Goal: Transaction & Acquisition: Purchase product/service

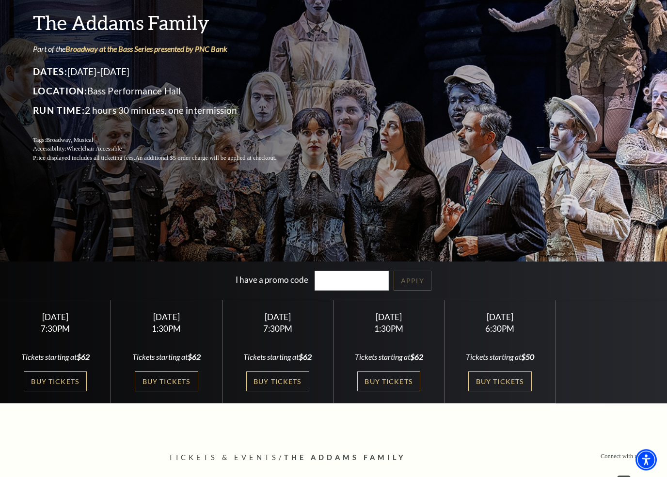
scroll to position [114, 0]
click at [69, 377] on link "Buy Tickets" at bounding box center [55, 382] width 63 height 20
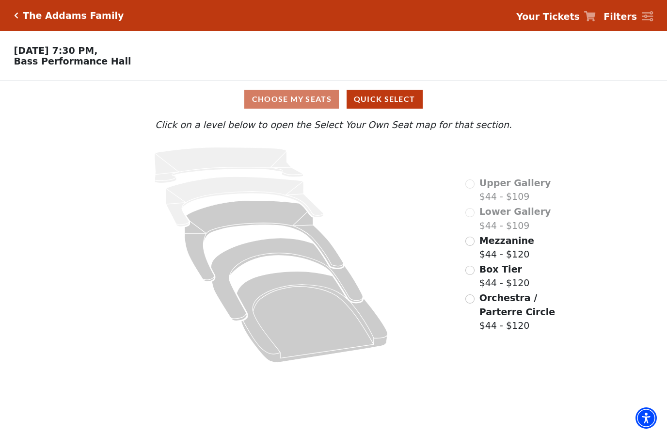
click at [470, 274] on input "Box Tier$44 - $120\a" at bounding box center [469, 270] width 9 height 9
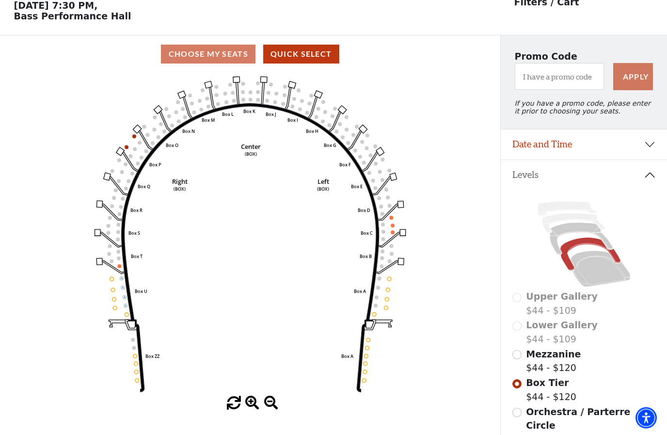
scroll to position [45, 0]
click at [382, 225] on circle at bounding box center [383, 224] width 4 height 4
click at [384, 225] on circle at bounding box center [383, 224] width 4 height 4
click at [396, 221] on icon "Left (BOX) Right (BOX) Center (BOX) Box ZZ Box U Box T Box S Box R Box Q Box P …" at bounding box center [250, 234] width 450 height 323
click at [390, 220] on circle at bounding box center [392, 218] width 4 height 4
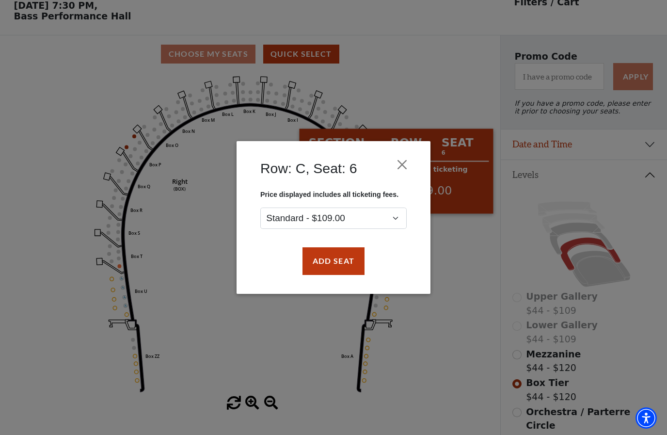
click at [396, 159] on button "Close" at bounding box center [402, 165] width 18 height 18
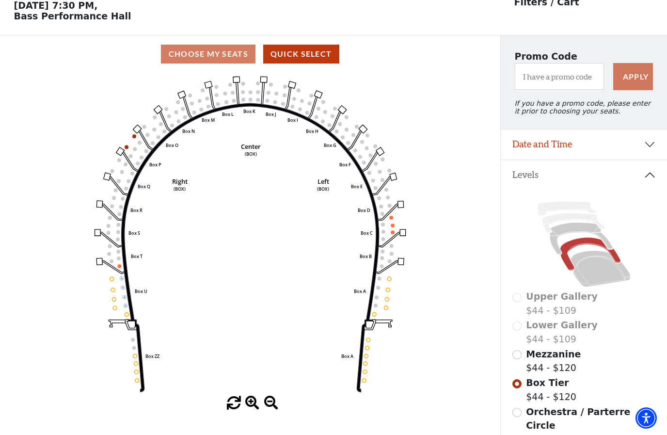
click at [293, 103] on icon "Left (BOX) Right (BOX) Center (BOX) Box ZZ Box U Box T Box S Box R Box Q Box P …" at bounding box center [250, 234] width 450 height 323
click at [295, 101] on circle at bounding box center [294, 99] width 4 height 4
click at [128, 127] on icon "Left (BOX) Right (BOX) Center (BOX) Box ZZ Box U Box T Box S Box R Box Q Box P …" at bounding box center [250, 234] width 450 height 323
click at [107, 280] on icon "Left (BOX) Right (BOX) Center (BOX) Box ZZ Box U Box T Box S Box R Box Q Box P …" at bounding box center [250, 234] width 450 height 323
click at [111, 297] on icon "Left (BOX) Right (BOX) Center (BOX) Box ZZ Box U Box T Box S Box R Box Q Box P …" at bounding box center [250, 234] width 450 height 323
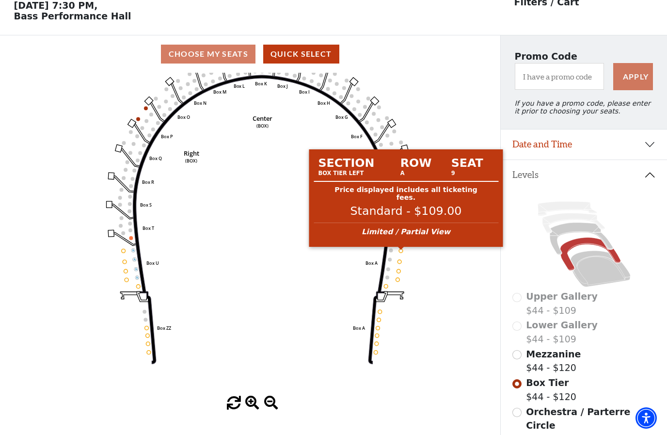
click at [401, 253] on circle at bounding box center [401, 251] width 4 height 4
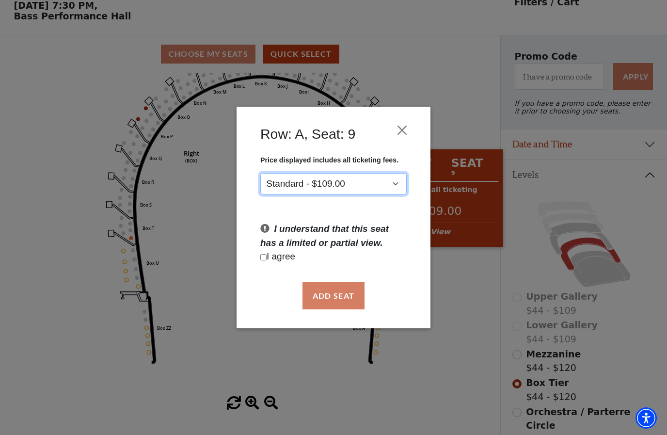
click at [382, 182] on select "Standard - $109.00" at bounding box center [333, 184] width 146 height 22
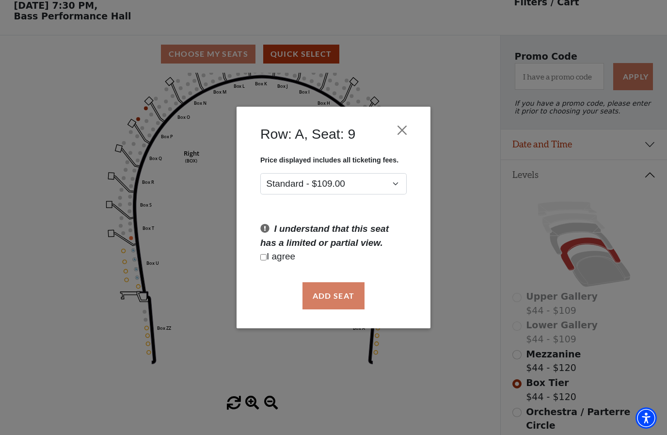
click at [406, 129] on button "Close" at bounding box center [402, 130] width 18 height 18
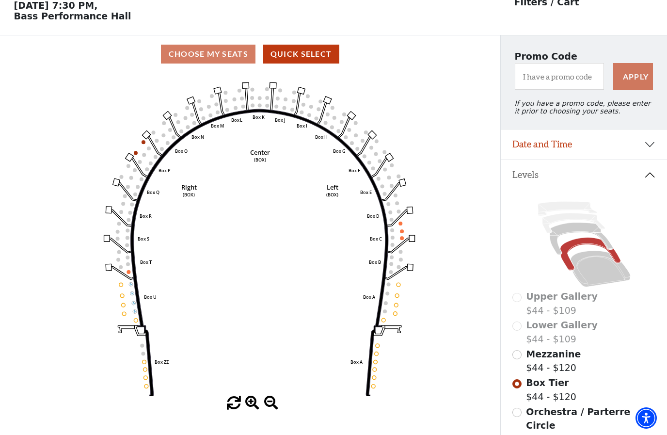
click at [218, 46] on div "Choose My Seats Quick Select" at bounding box center [250, 53] width 500 height 37
click at [315, 47] on button "Quick Select" at bounding box center [301, 54] width 76 height 19
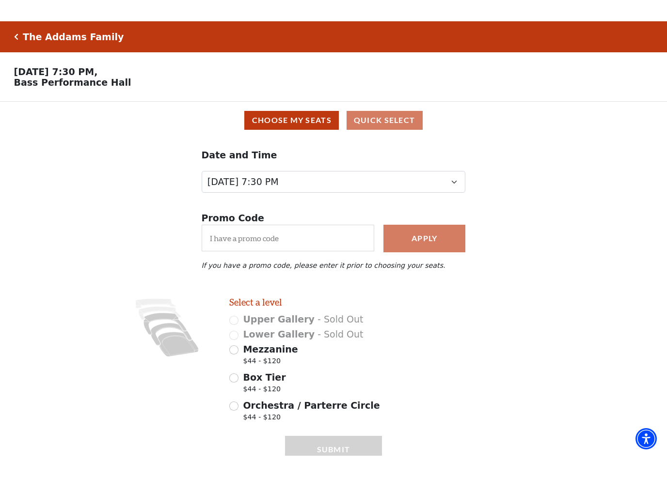
scroll to position [2, 0]
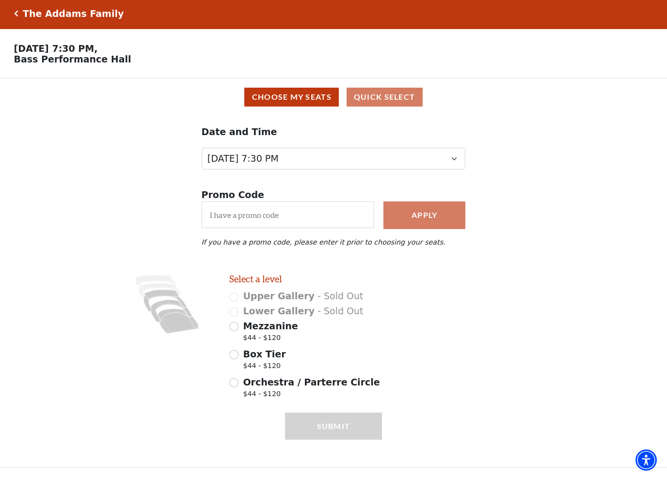
click at [237, 382] on input "Orchestra / Parterre Circle $44 - $120" at bounding box center [233, 383] width 9 height 9
radio input "true"
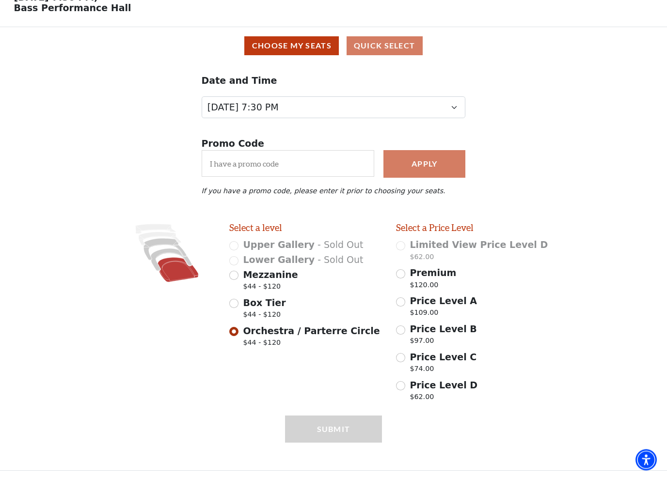
scroll to position [55, 0]
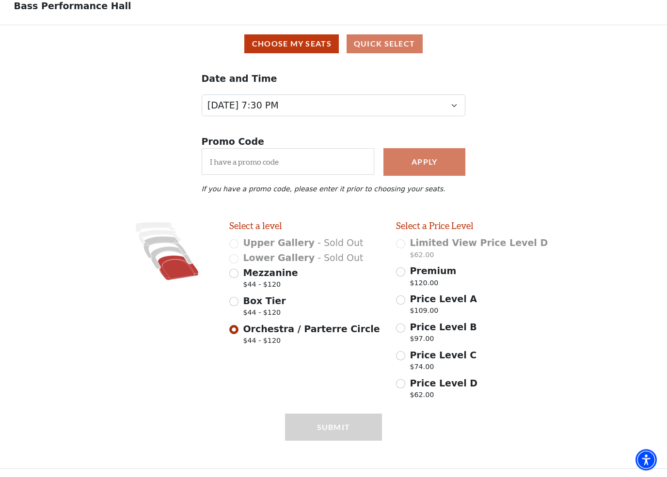
click at [411, 385] on span "Price Level D" at bounding box center [444, 384] width 68 height 11
click at [405, 385] on input "Price Level D $62.00" at bounding box center [400, 384] width 9 height 9
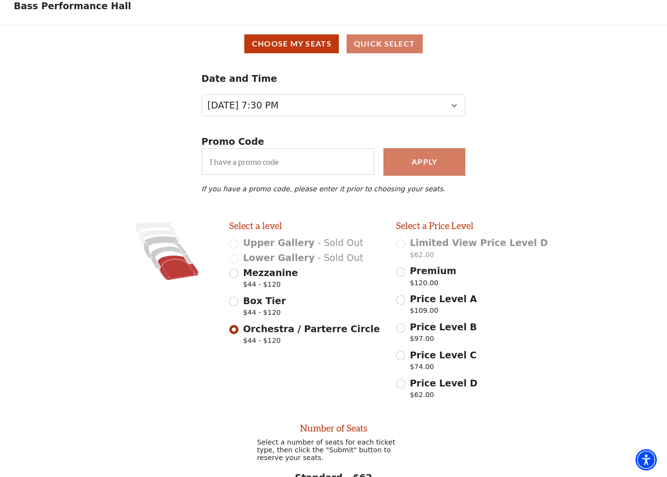
radio input "false"
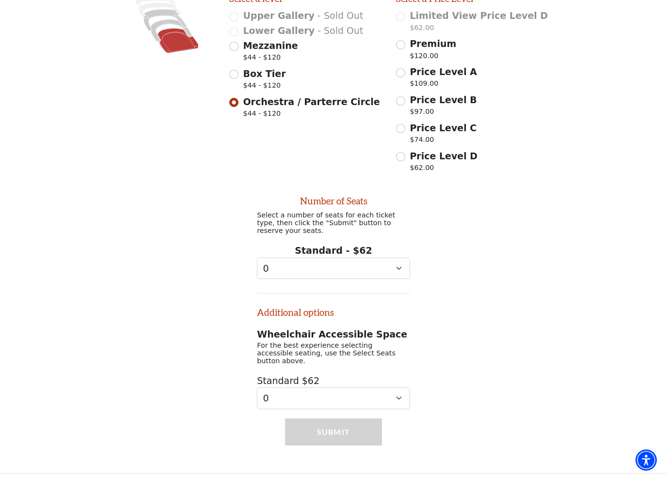
scroll to position [283, 0]
click at [397, 266] on select "0 1" at bounding box center [333, 268] width 153 height 22
click at [405, 397] on select "0 1 2 3 4 5" at bounding box center [333, 398] width 153 height 22
click at [451, 335] on div "Number of Seats Select a number of seats for each ticket type, then click the "…" at bounding box center [333, 293] width 667 height 232
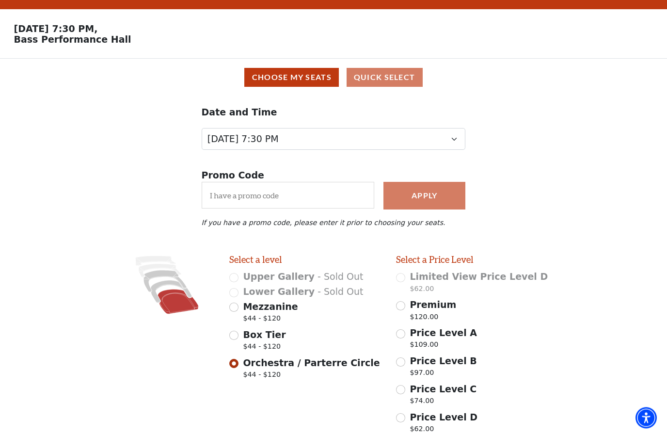
scroll to position [0, 0]
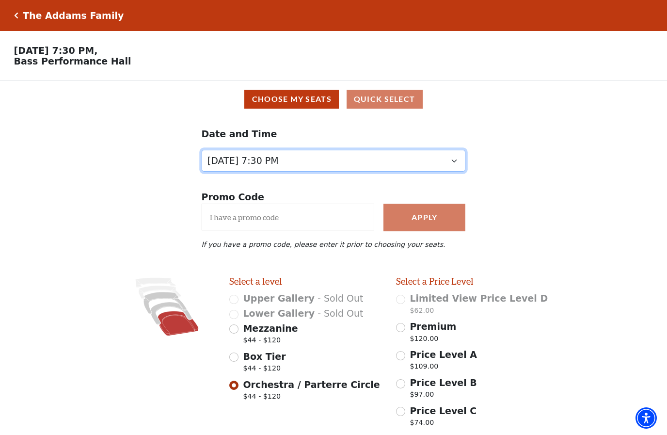
click at [443, 169] on select "Friday, October 24 at 7:30 PM Saturday, October 25 at 1:30 PM Saturday, October…" at bounding box center [334, 161] width 264 height 22
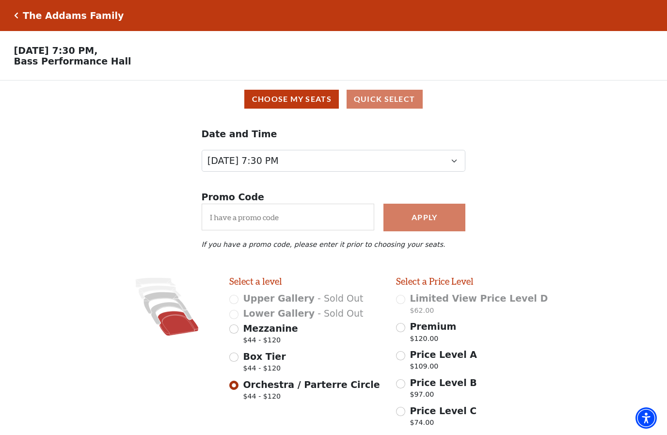
click at [399, 409] on input "Price Level C $74.00" at bounding box center [400, 411] width 9 height 9
radio input "true"
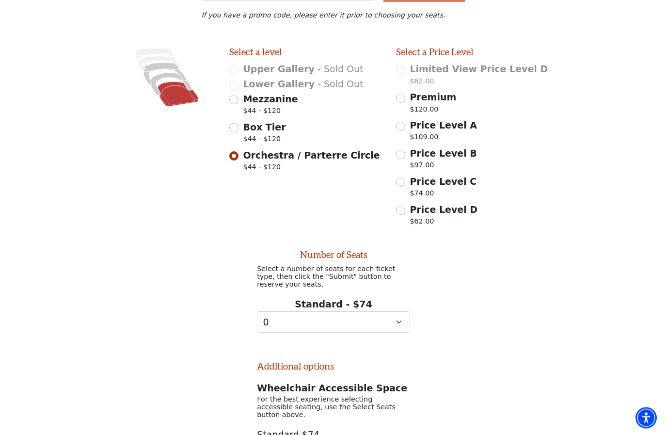
scroll to position [326, 0]
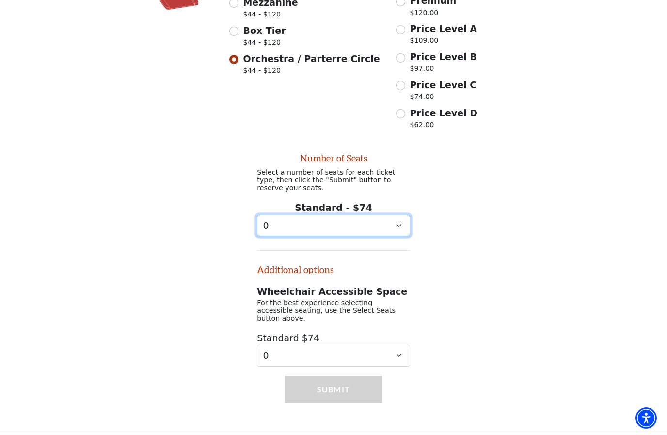
click at [389, 235] on select "0 1 2 3 4 5 6 7 8 9" at bounding box center [333, 226] width 153 height 22
select select "5"
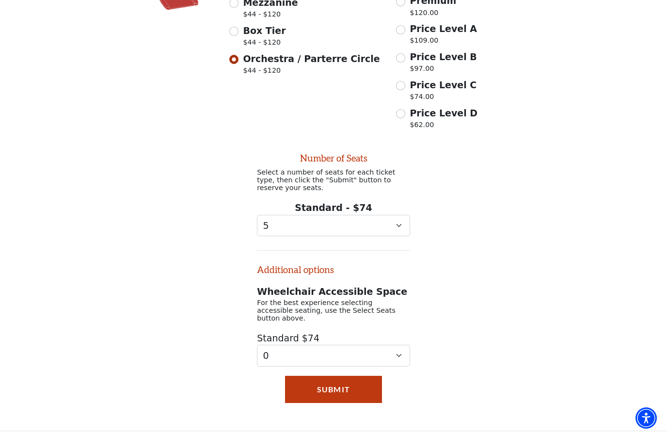
click at [352, 378] on button "Submit" at bounding box center [333, 389] width 97 height 27
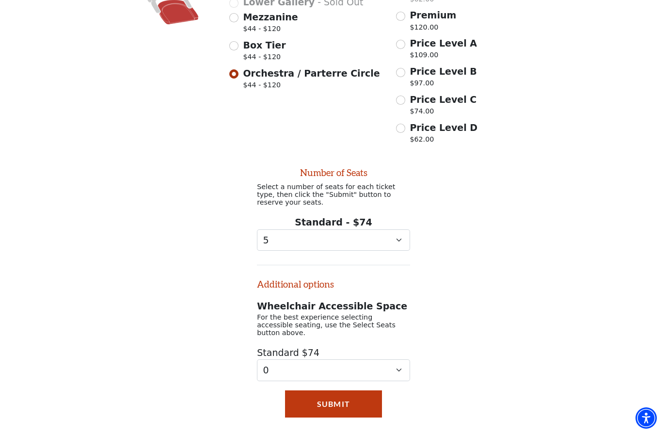
scroll to position [246, 0]
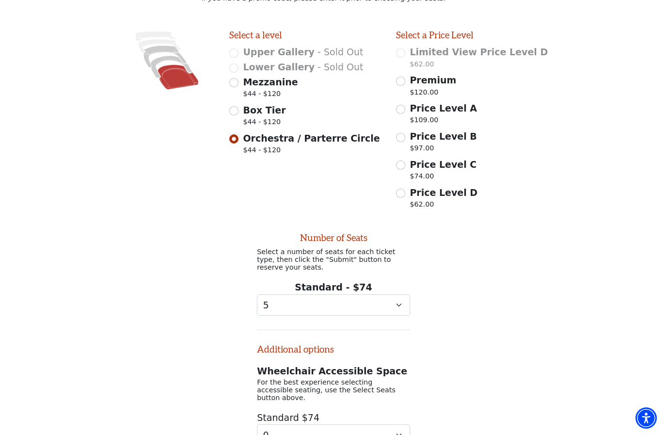
click at [398, 169] on input "Price Level C $74.00" at bounding box center [400, 164] width 9 height 9
radio input "true"
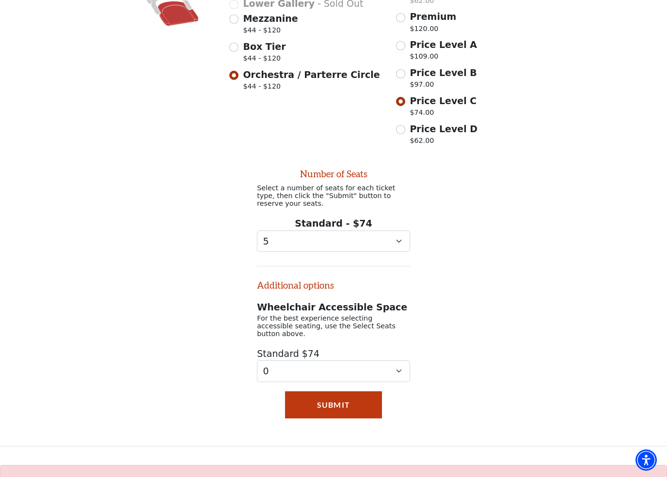
scroll to position [334, 0]
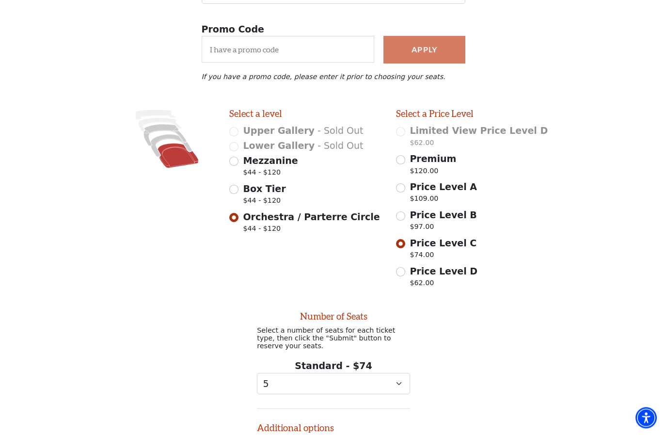
click at [405, 215] on input "Price Level B $97.00" at bounding box center [400, 216] width 9 height 9
radio input "true"
select select "0"
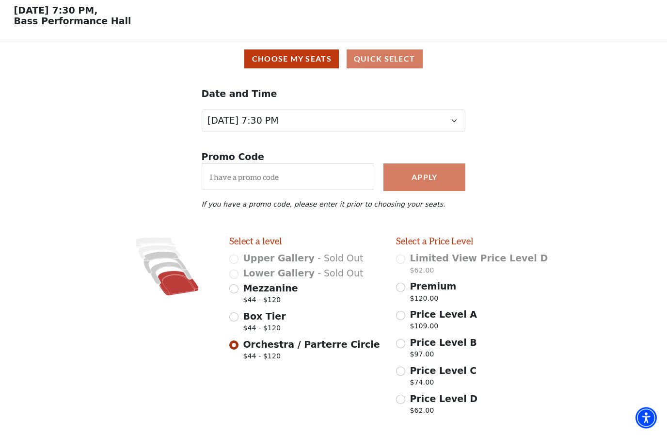
scroll to position [0, 0]
